Goal: Information Seeking & Learning: Learn about a topic

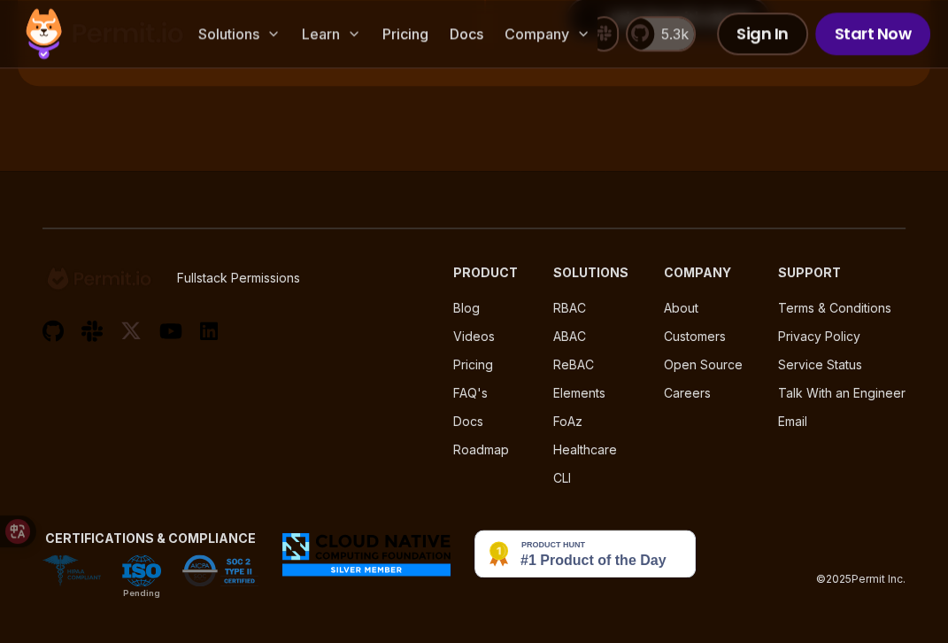
scroll to position [18917, 0]
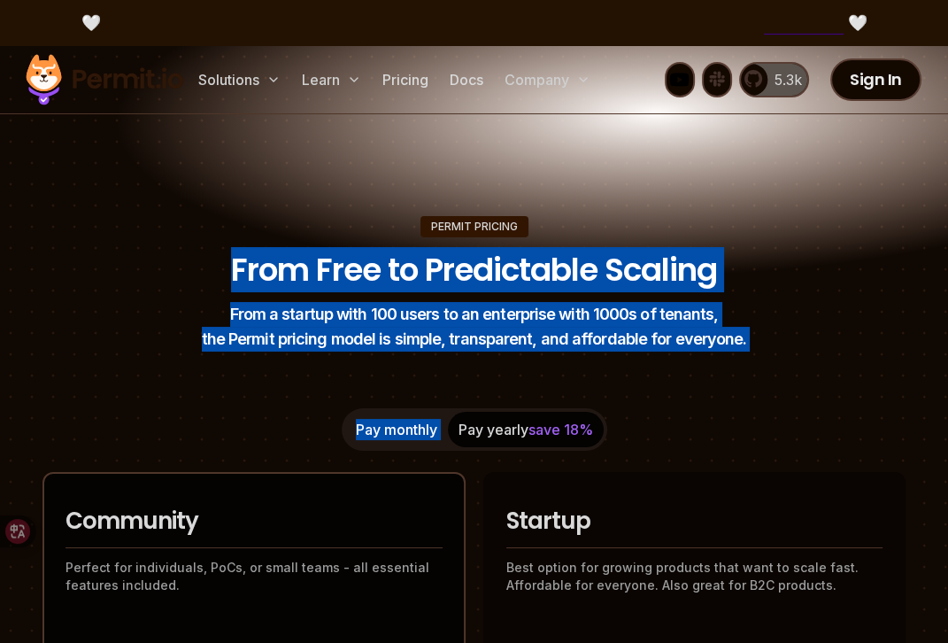
drag, startPoint x: 226, startPoint y: 243, endPoint x: 695, endPoint y: 396, distance: 493.4
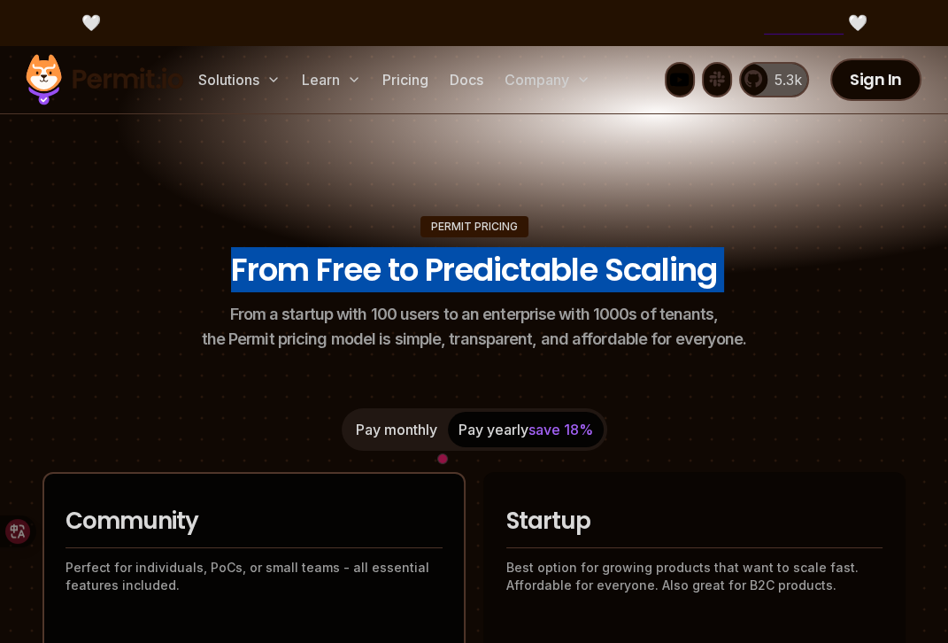
drag, startPoint x: 235, startPoint y: 299, endPoint x: 231, endPoint y: 143, distance: 155.8
click at [228, 255] on header "Permit Pricing From Free to Predictable Scaling From a startup with 100 users t…" at bounding box center [473, 284] width 863 height 136
click at [89, 66] on img at bounding box center [104, 80] width 173 height 60
click at [160, 96] on img at bounding box center [104, 80] width 173 height 60
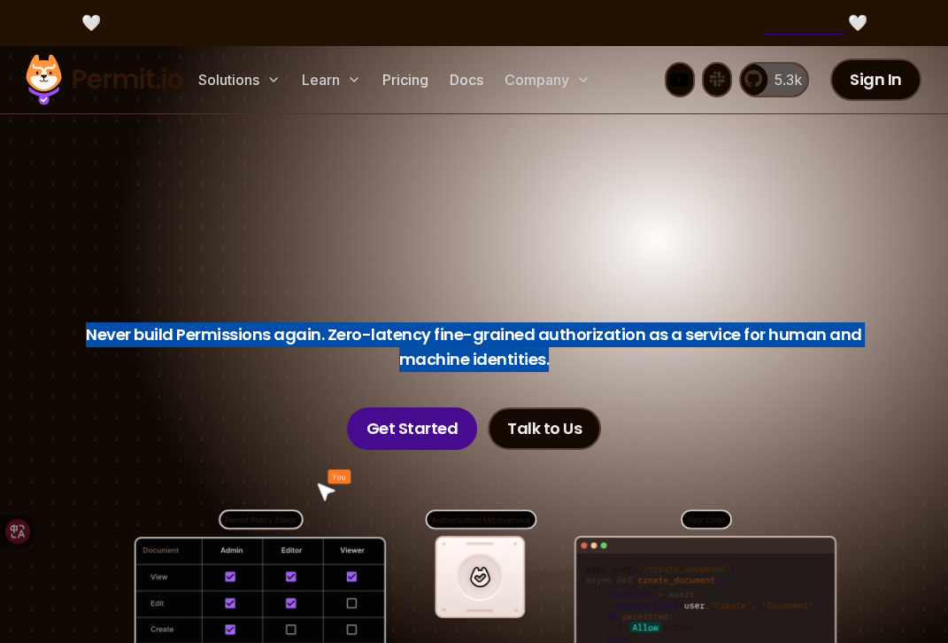
drag, startPoint x: 60, startPoint y: 270, endPoint x: 706, endPoint y: 382, distance: 655.8
click at [706, 382] on header "Permissions for The AI Era Never build Permissions again. Zero-latency fine-gra…" at bounding box center [473, 339] width 863 height 219
copy p "Never build Permissions again. Zero-latency fine-grained authorization as a ser…"
click at [686, 391] on header "Permissions for The AI Era Never build Permissions again. Zero-latency fine-gra…" at bounding box center [473, 339] width 863 height 219
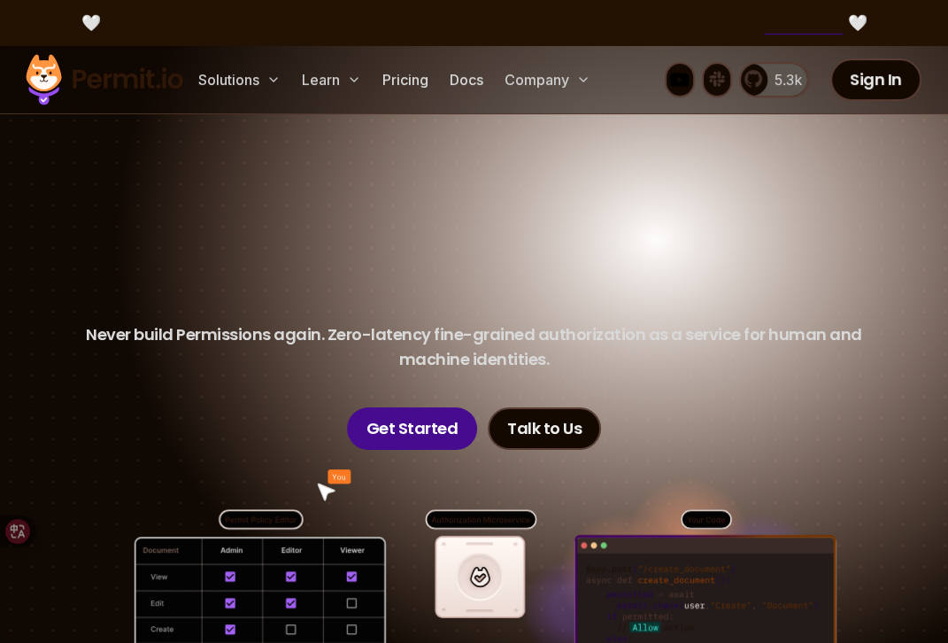
scroll to position [288, 0]
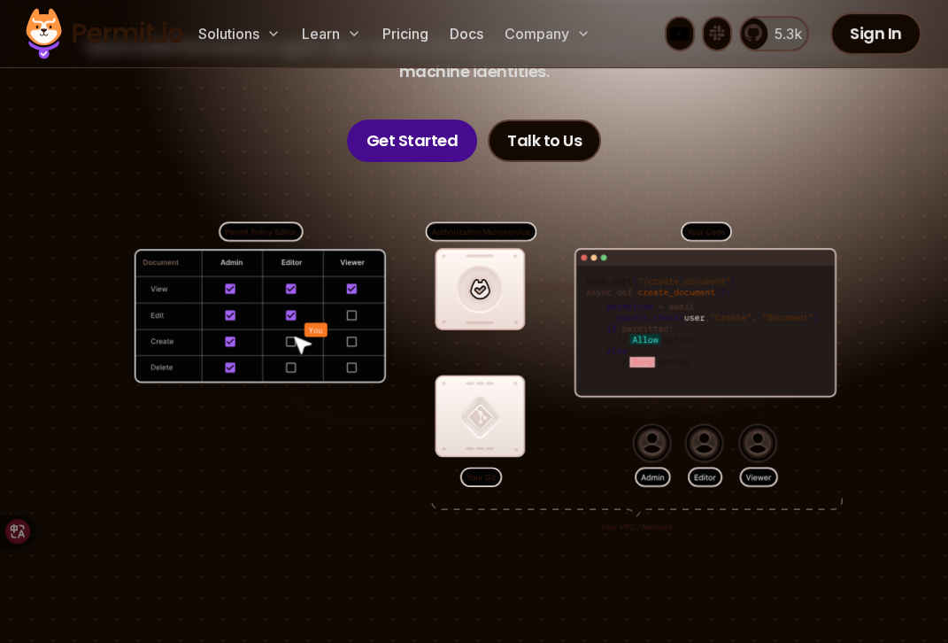
drag, startPoint x: 704, startPoint y: 391, endPoint x: 443, endPoint y: 296, distance: 276.9
click at [443, 296] on div at bounding box center [473, 433] width 863 height 542
drag, startPoint x: 505, startPoint y: 211, endPoint x: 704, endPoint y: 388, distance: 265.8
click at [704, 388] on div at bounding box center [473, 433] width 863 height 542
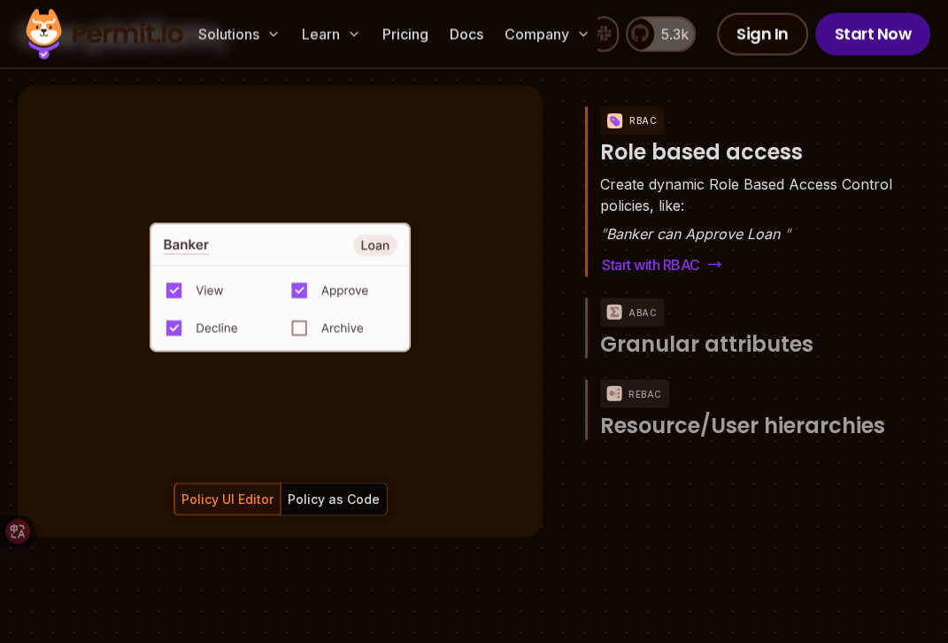
scroll to position [3717, 0]
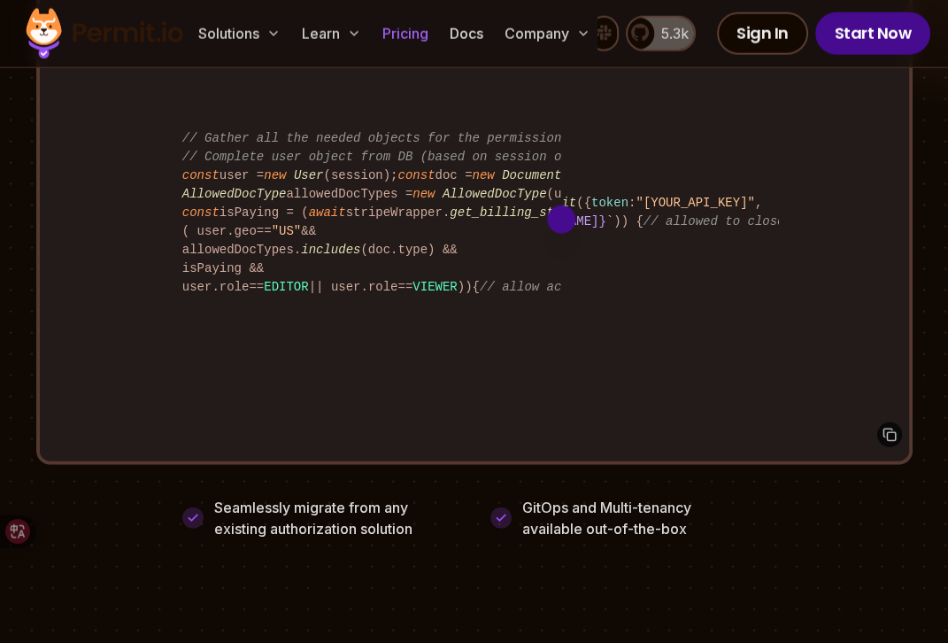
click at [435, 22] on link "Pricing" at bounding box center [405, 33] width 60 height 35
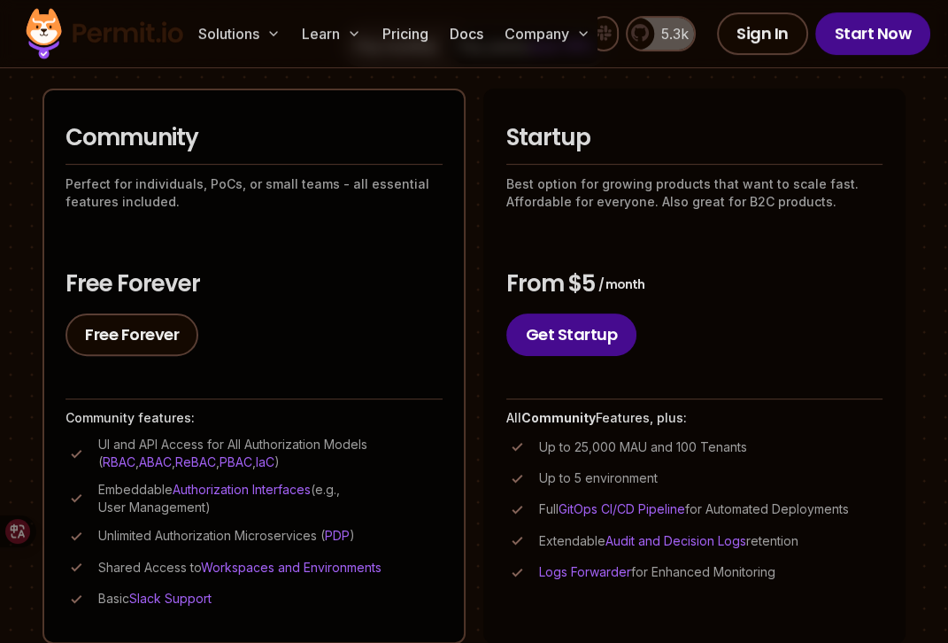
scroll to position [529, 0]
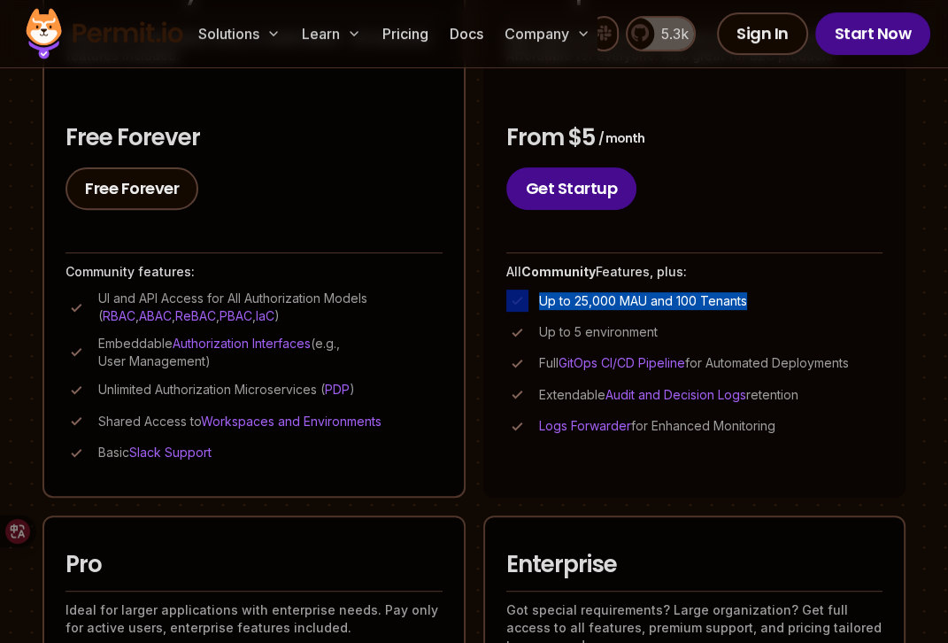
drag, startPoint x: 488, startPoint y: 308, endPoint x: 804, endPoint y: 312, distance: 316.0
click at [804, 312] on li "Startup Best option for growing products that want to scale fast. Affordable fo…" at bounding box center [694, 219] width 423 height 554
drag, startPoint x: 606, startPoint y: 367, endPoint x: 520, endPoint y: 341, distance: 89.9
click at [520, 341] on li "Startup Best option for growing products that want to scale fast. Affordable fo…" at bounding box center [694, 219] width 423 height 554
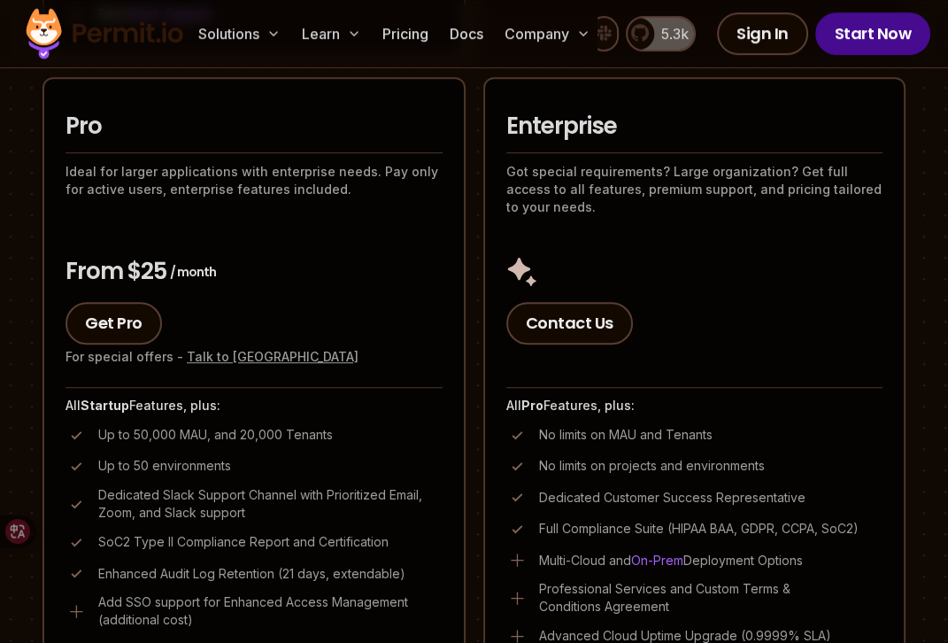
click at [399, 361] on li "Pro Ideal for larger applications with enterprise needs. Pay only for active us…" at bounding box center [253, 379] width 423 height 604
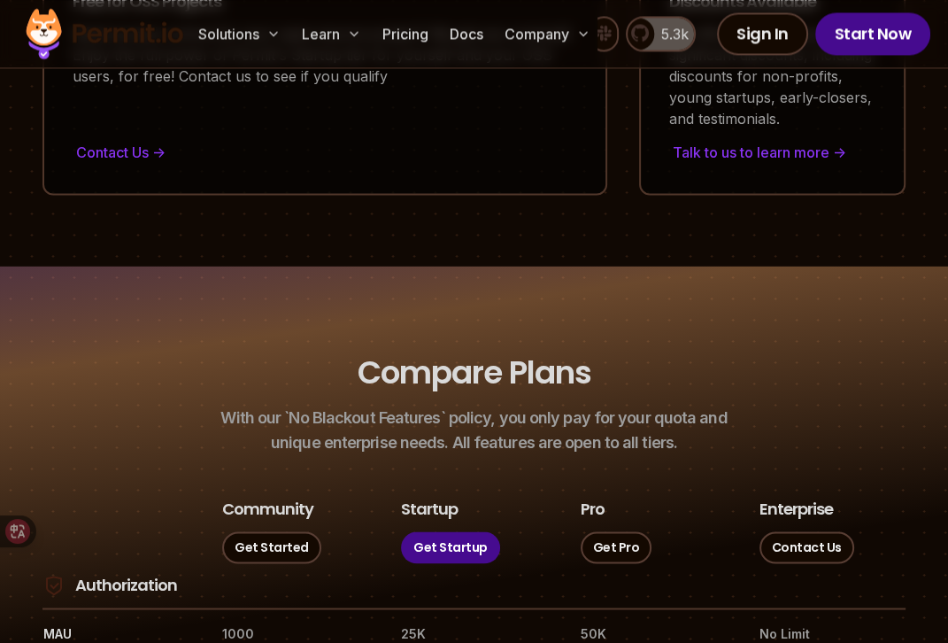
scroll to position [0, 0]
